Goal: Check status

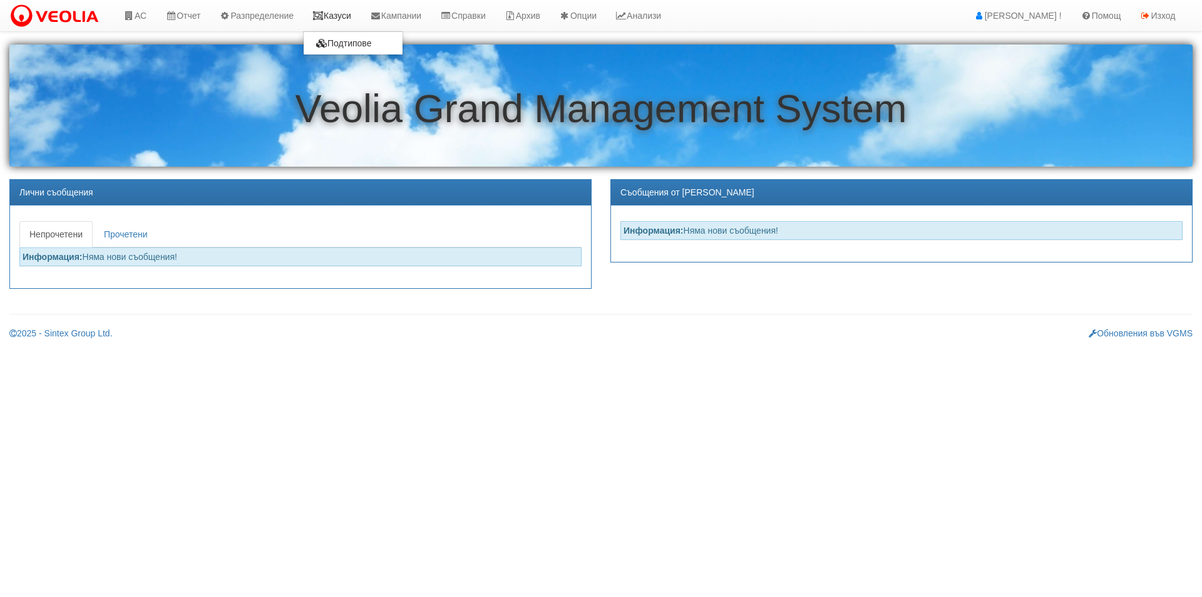
click at [349, 16] on link "Казуси" at bounding box center [332, 15] width 58 height 31
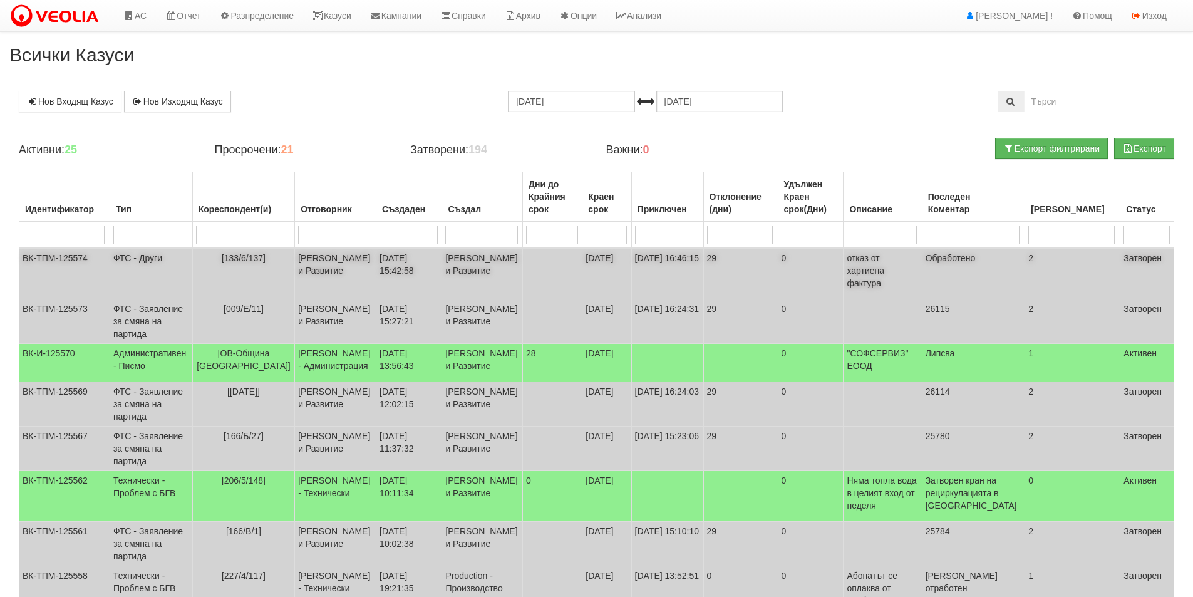
click at [442, 276] on td "17/09/2025 15:42:58" at bounding box center [409, 273] width 66 height 51
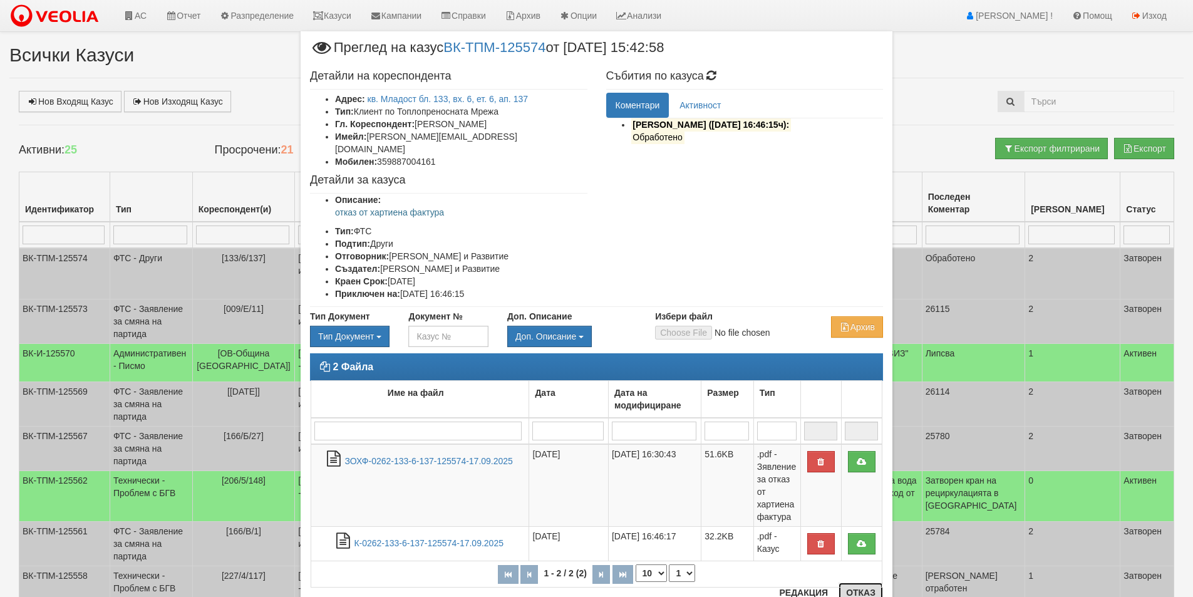
click at [855, 589] on button "Отказ" at bounding box center [860, 592] width 44 height 20
